Goal: Find specific page/section: Find specific page/section

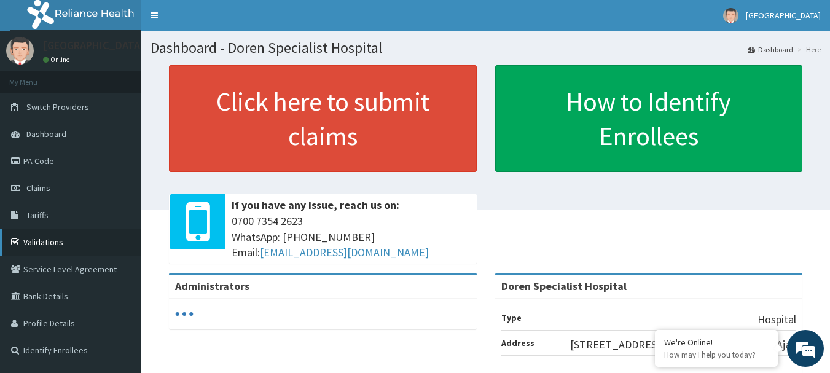
click at [63, 240] on link "Validations" at bounding box center [70, 242] width 141 height 27
click at [45, 245] on link "Validations" at bounding box center [70, 242] width 141 height 27
